Goal: Information Seeking & Learning: Learn about a topic

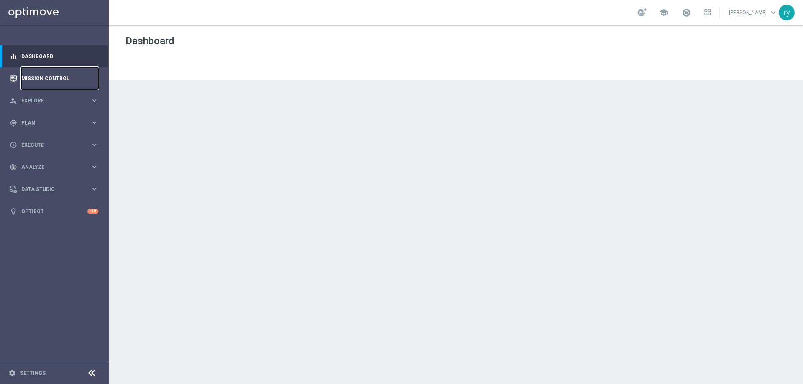
click at [36, 76] on link "Mission Control" at bounding box center [59, 78] width 77 height 22
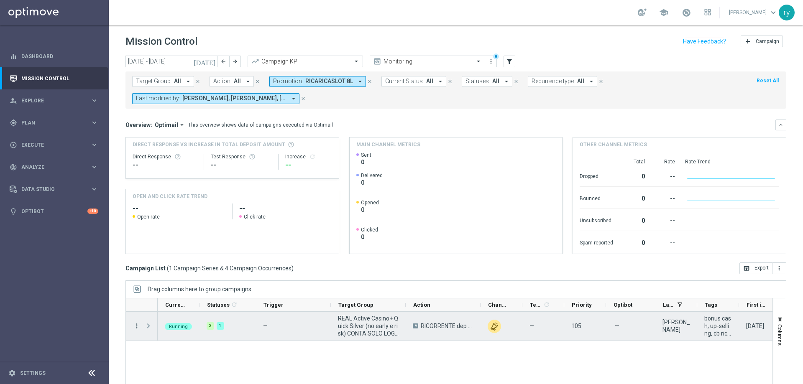
click at [137, 324] on icon "more_vert" at bounding box center [137, 327] width 8 height 8
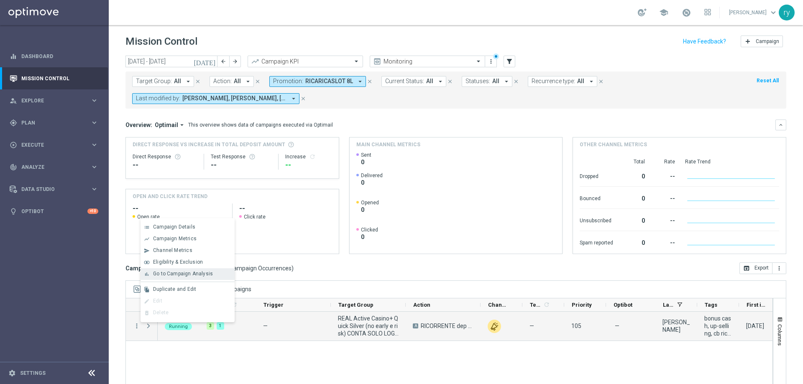
click at [164, 272] on span "Go to Campaign Analysis" at bounding box center [183, 274] width 60 height 6
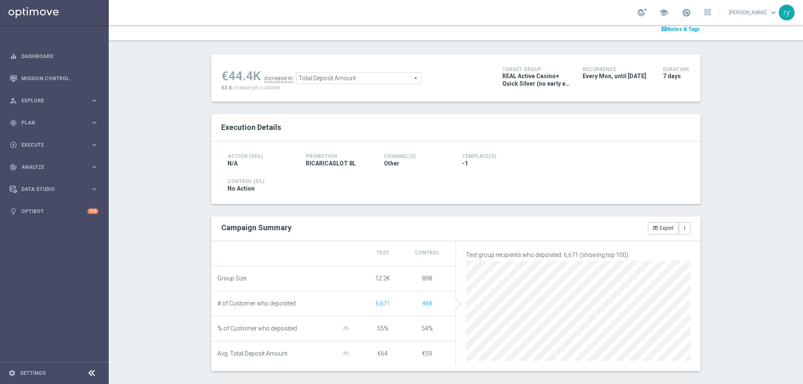
scroll to position [125, 0]
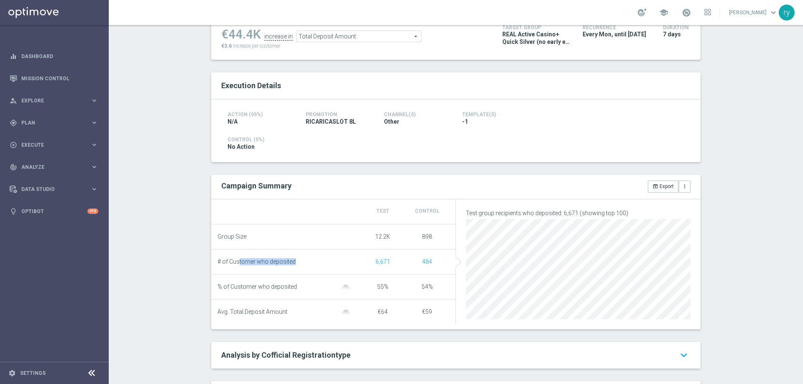
drag, startPoint x: 291, startPoint y: 261, endPoint x: 235, endPoint y: 266, distance: 56.3
click at [235, 266] on div "# of Customer who deposited" at bounding box center [289, 262] width 143 height 7
click at [347, 42] on span "Total Deposit Amount" at bounding box center [359, 36] width 125 height 11
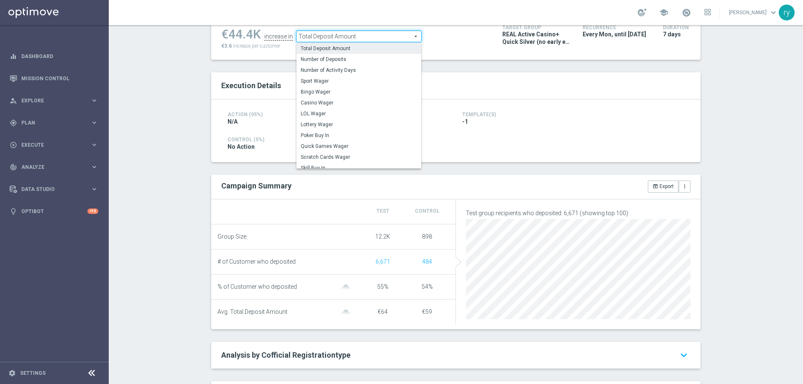
click at [346, 103] on span "Casino Wager" at bounding box center [359, 103] width 116 height 7
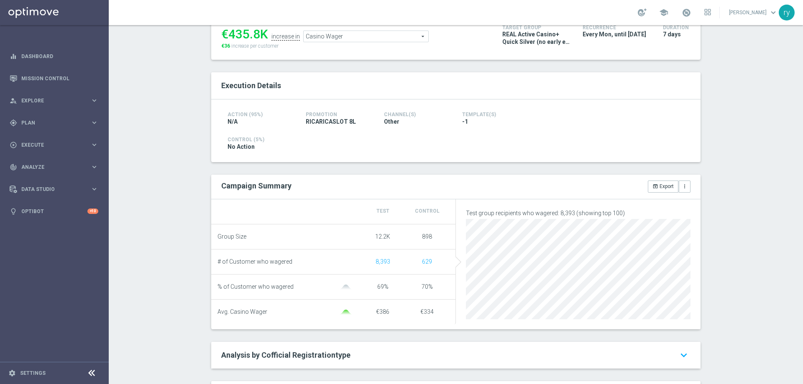
click at [221, 266] on span "# of Customer who wagered" at bounding box center [255, 262] width 75 height 7
drag, startPoint x: 295, startPoint y: 262, endPoint x: 220, endPoint y: 262, distance: 74.5
click at [220, 262] on div "# of Customer who wagered" at bounding box center [289, 262] width 143 height 7
copy span "of Customer who wagered"
click at [333, 37] on span "Casino Wager" at bounding box center [366, 36] width 125 height 11
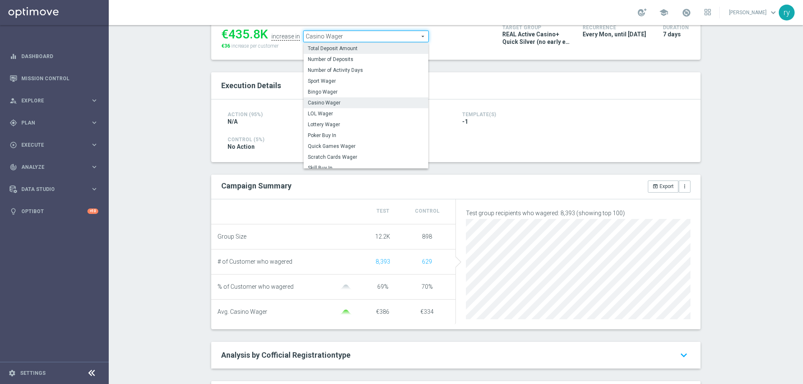
click at [337, 49] on span "Total Deposit Amount" at bounding box center [366, 48] width 116 height 7
type input "Total Deposit Amount"
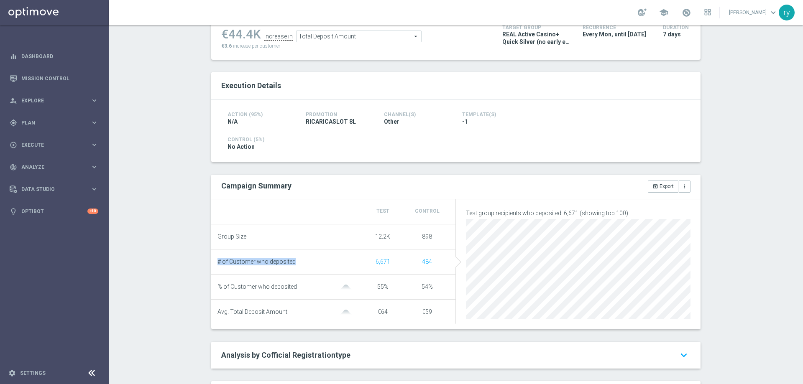
drag, startPoint x: 257, startPoint y: 270, endPoint x: 214, endPoint y: 266, distance: 43.7
click at [214, 266] on li "# of Customer who deposited 6,671 484" at bounding box center [333, 262] width 245 height 25
copy span "# of Customer who deposited"
